Goal: Task Accomplishment & Management: Complete application form

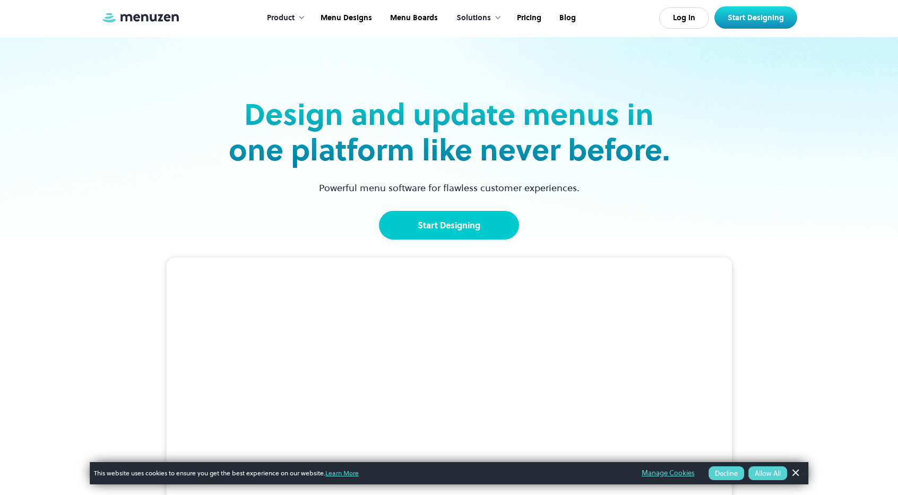
click at [412, 234] on link "Start Designing" at bounding box center [449, 225] width 140 height 29
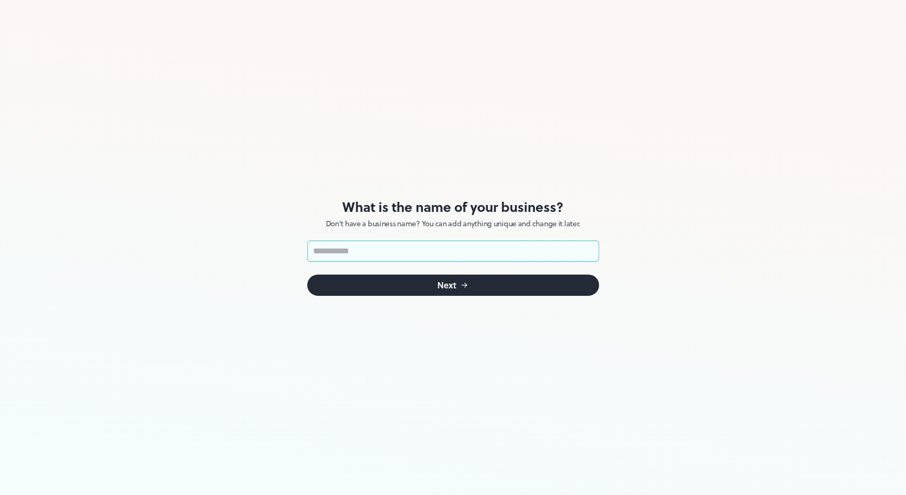
click at [349, 248] on input "text" at bounding box center [453, 251] width 292 height 21
type input "**********"
click at [479, 289] on button "Next" at bounding box center [453, 285] width 292 height 21
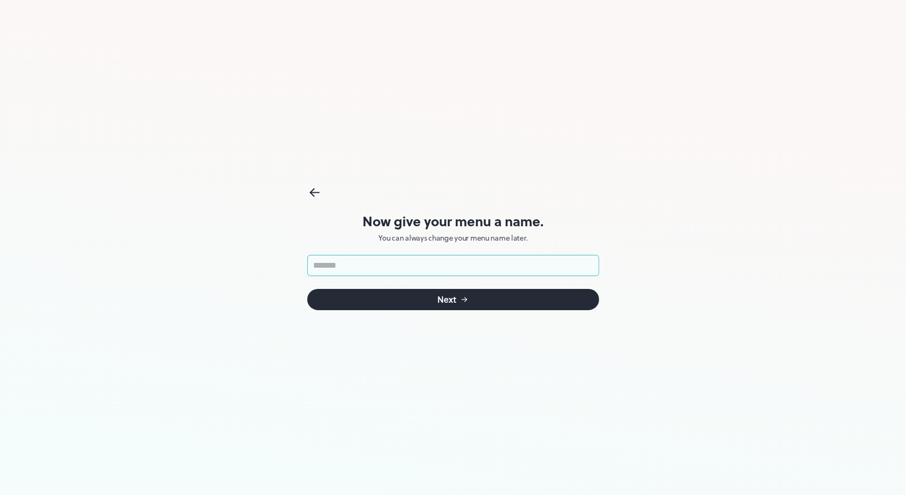
click at [422, 271] on input "text" at bounding box center [453, 265] width 292 height 21
click at [459, 267] on input "text" at bounding box center [453, 265] width 292 height 21
type input "*"
type input "**********"
click at [405, 307] on button "Next" at bounding box center [453, 299] width 292 height 21
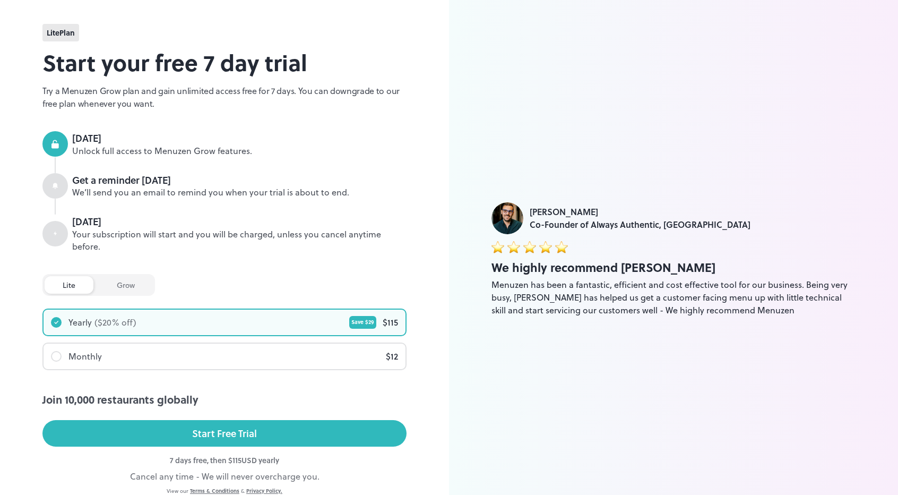
scroll to position [49, 0]
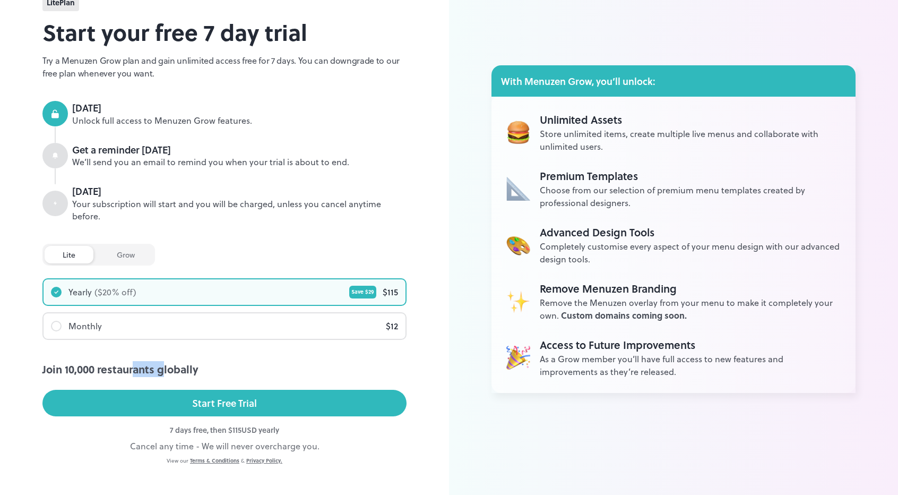
drag, startPoint x: 167, startPoint y: 354, endPoint x: 347, endPoint y: 300, distance: 188.5
click at [198, 361] on div "Join 10,000 restaurants globally" at bounding box center [224, 369] width 364 height 16
click at [58, 321] on div at bounding box center [56, 326] width 11 height 11
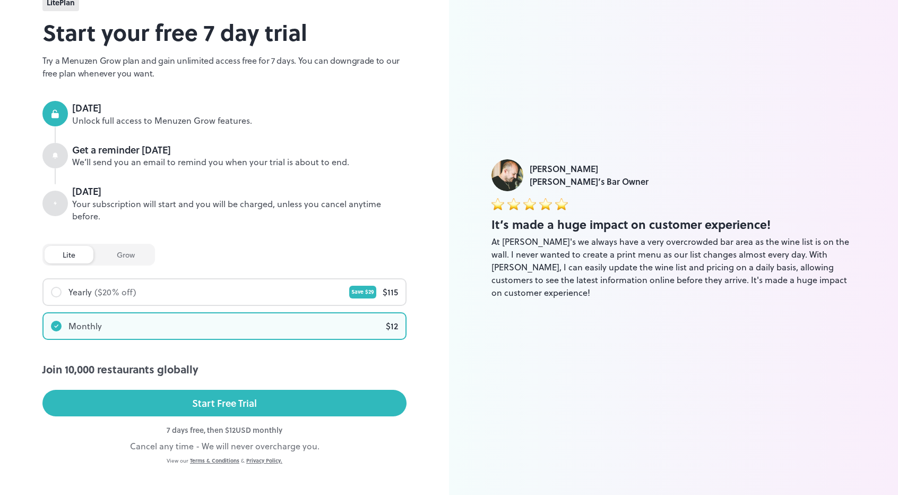
click at [82, 361] on div "Join 10,000 restaurants globally" at bounding box center [224, 369] width 364 height 16
click at [81, 361] on div "Join 10,000 restaurants globally" at bounding box center [224, 369] width 364 height 16
click at [141, 37] on h2 "Start your free 7 day trial" at bounding box center [224, 31] width 364 height 33
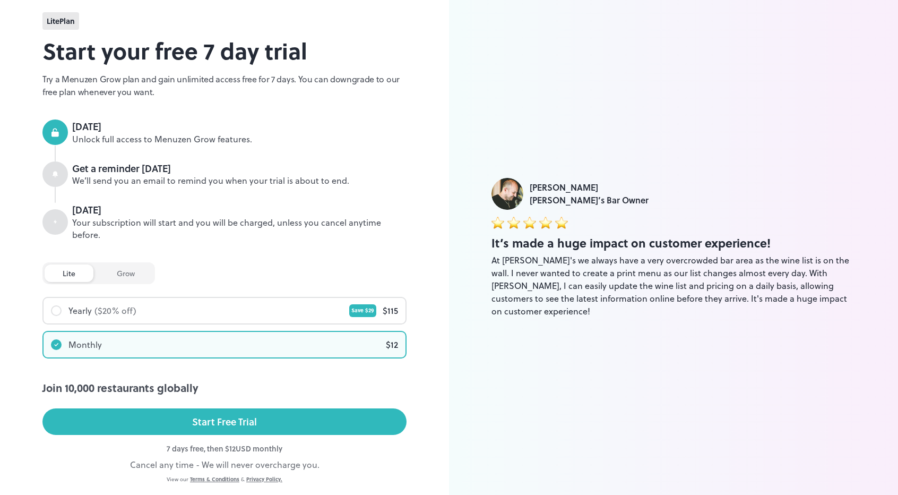
scroll to position [0, 0]
